Goal: Complete application form

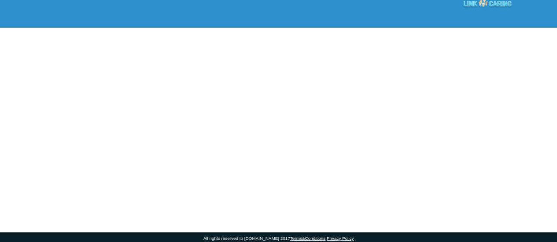
scroll to position [10, 0]
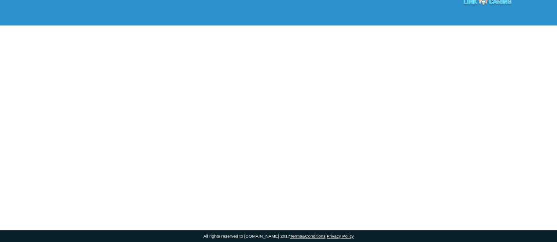
click at [418, 127] on div at bounding box center [278, 130] width 557 height 201
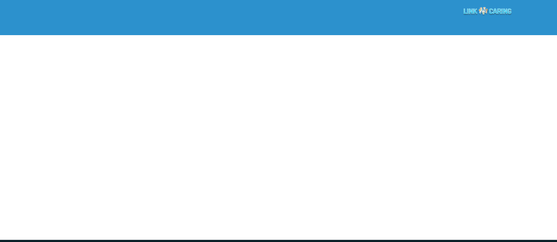
scroll to position [10, 0]
click at [289, 117] on div at bounding box center [278, 140] width 557 height 201
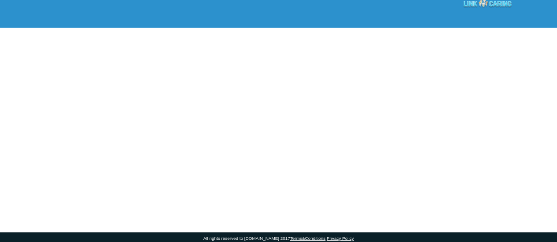
scroll to position [10, 0]
